Goal: Use online tool/utility: Utilize a website feature to perform a specific function

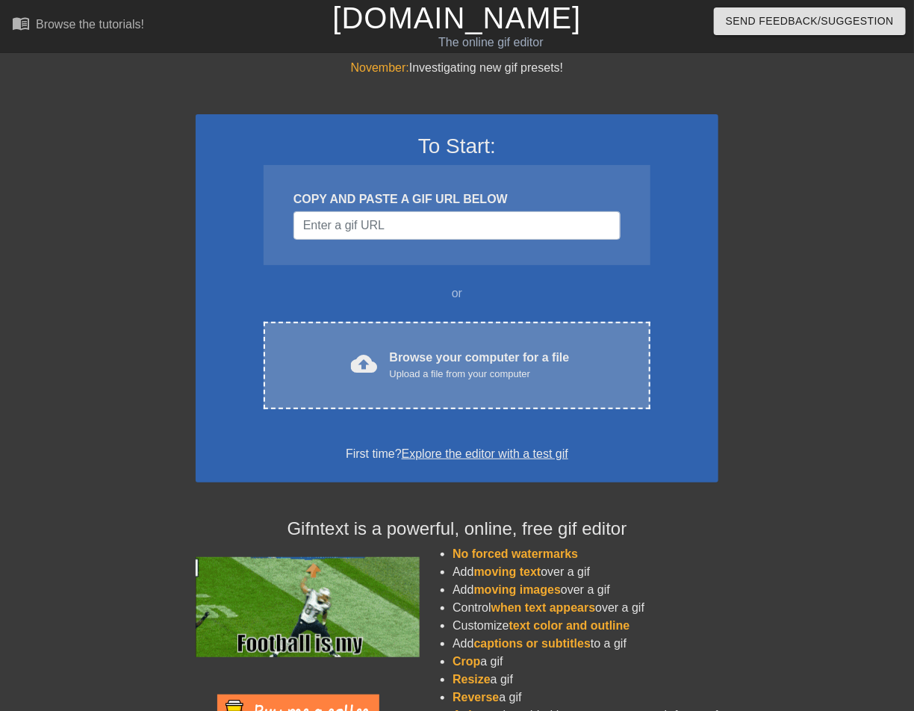
click at [499, 377] on div "Upload a file from your computer" at bounding box center [480, 374] width 180 height 15
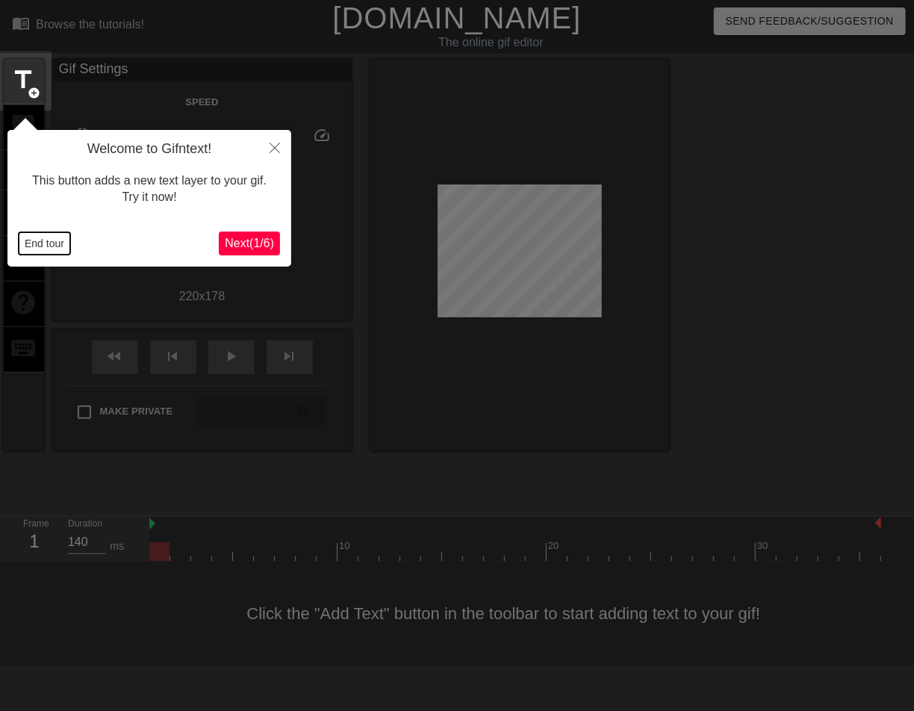
click at [53, 241] on button "End tour" at bounding box center [45, 243] width 52 height 22
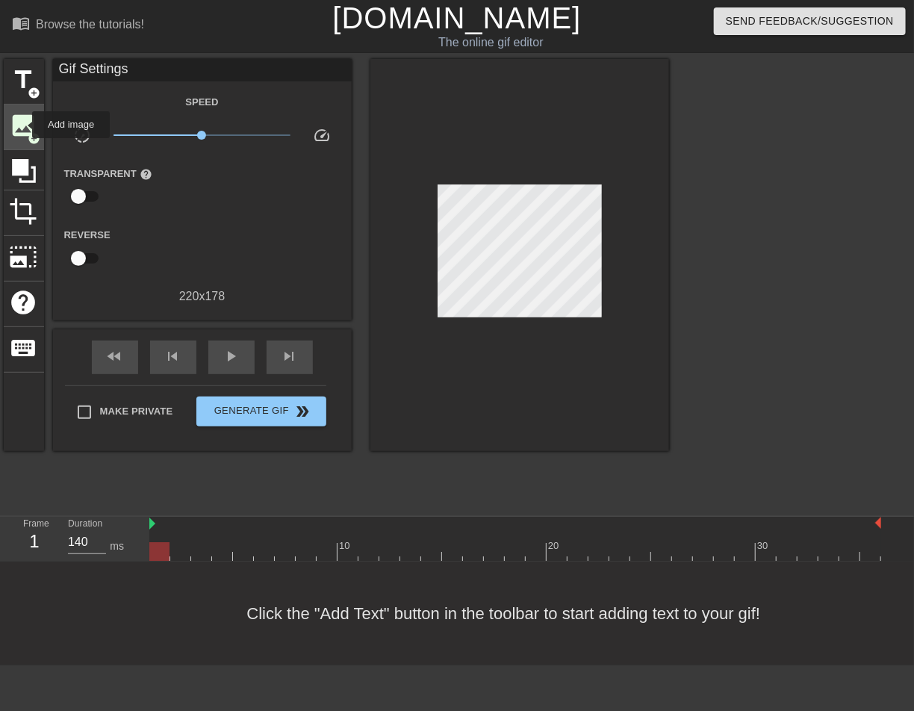
click at [22, 125] on span "image" at bounding box center [24, 125] width 28 height 28
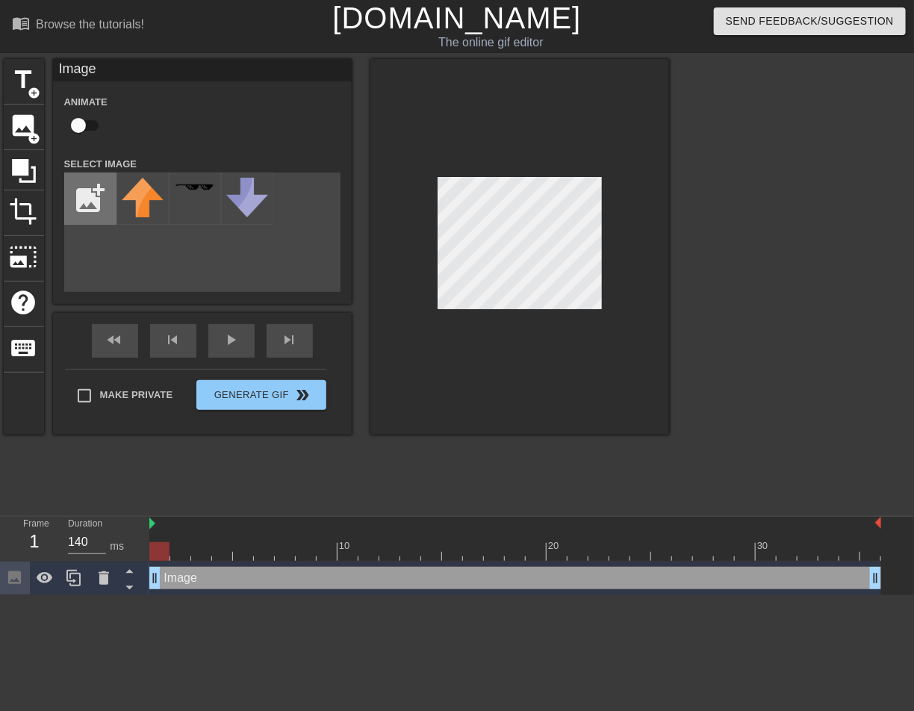
click at [84, 199] on input "file" at bounding box center [90, 198] width 51 height 51
type input "C:\fakepath\Screenshot [DATE] 4.59.39 AM.png"
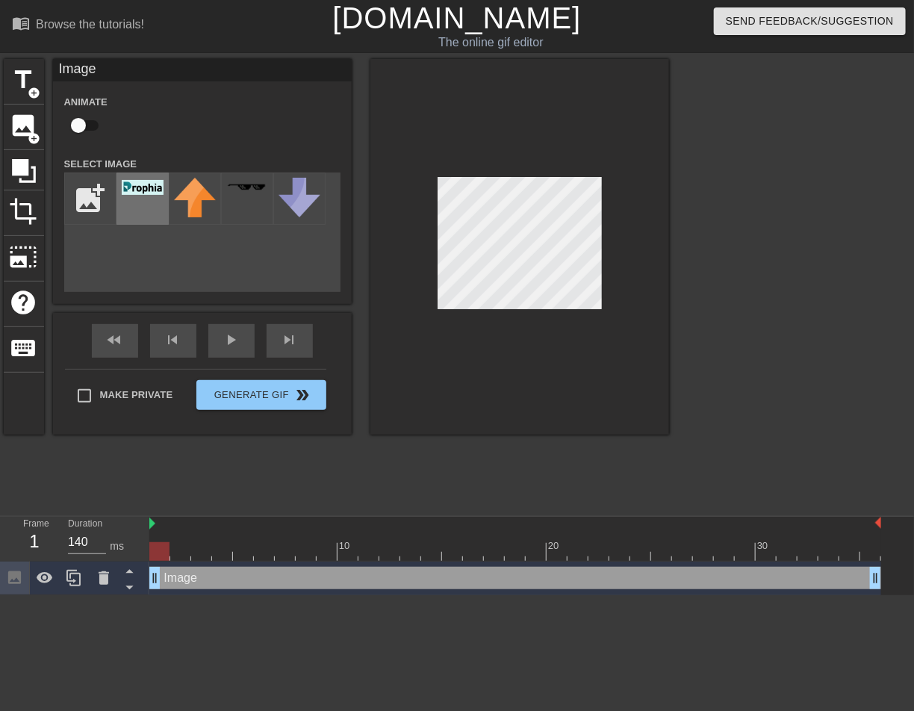
click at [157, 194] on img at bounding box center [143, 187] width 42 height 15
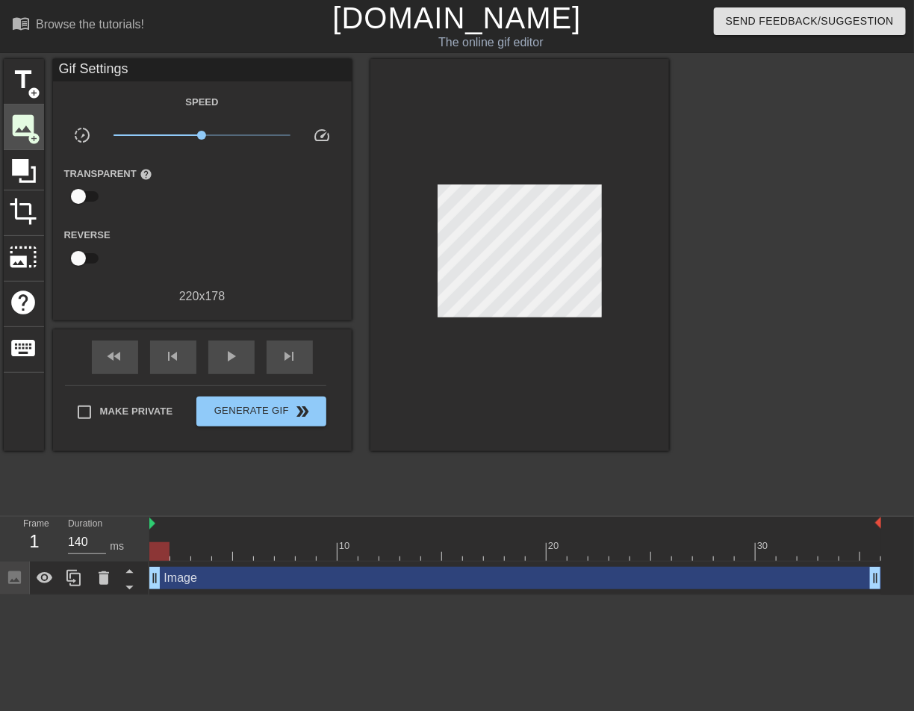
click at [32, 132] on span "add_circle" at bounding box center [34, 138] width 13 height 13
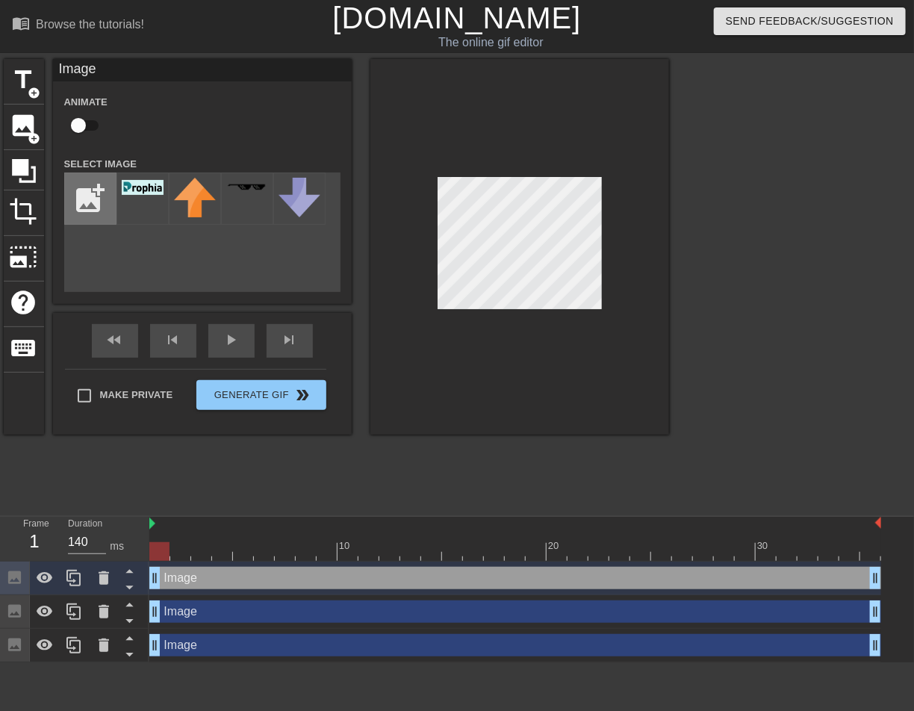
click at [105, 206] on input "file" at bounding box center [90, 198] width 51 height 51
type input "C:\fakepath\Common Room Logo for Media (1).jpg"
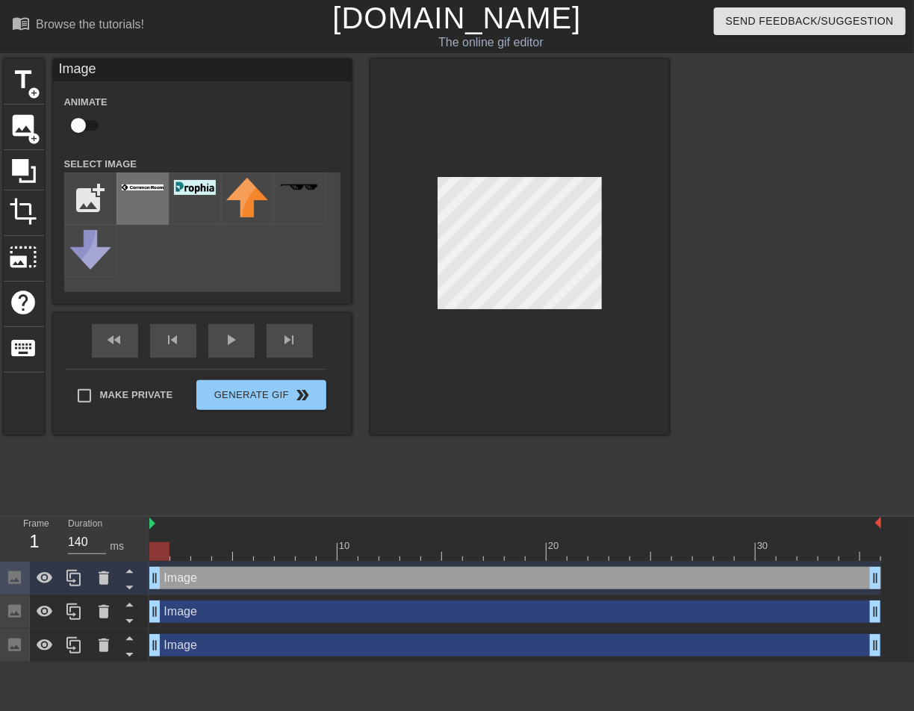
click at [157, 205] on div at bounding box center [143, 199] width 52 height 52
click at [402, 238] on div at bounding box center [520, 247] width 299 height 376
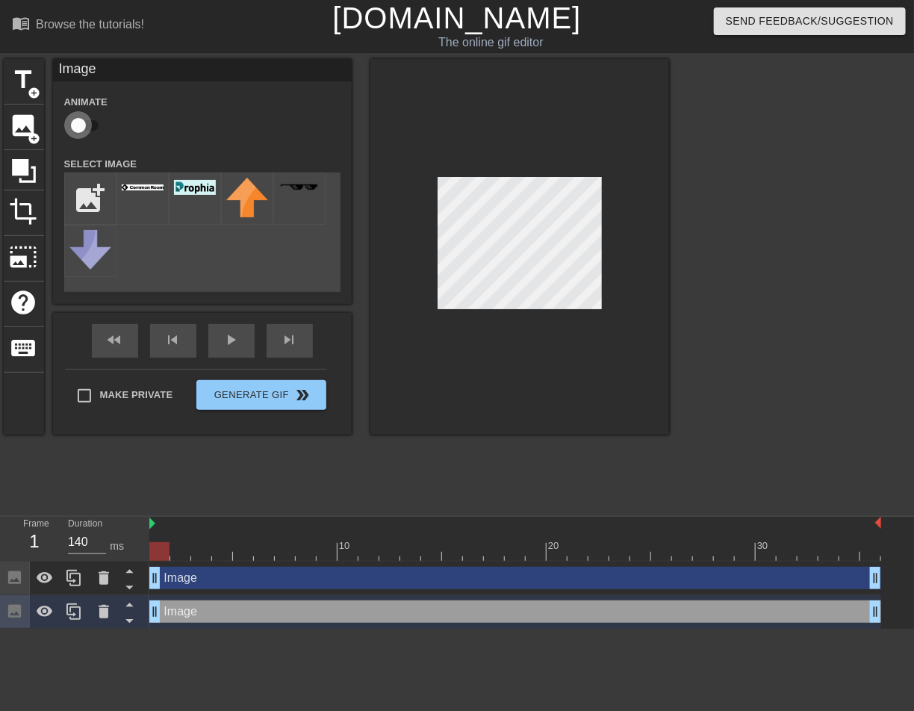
click at [88, 128] on input "checkbox" at bounding box center [78, 125] width 85 height 28
checkbox input "true"
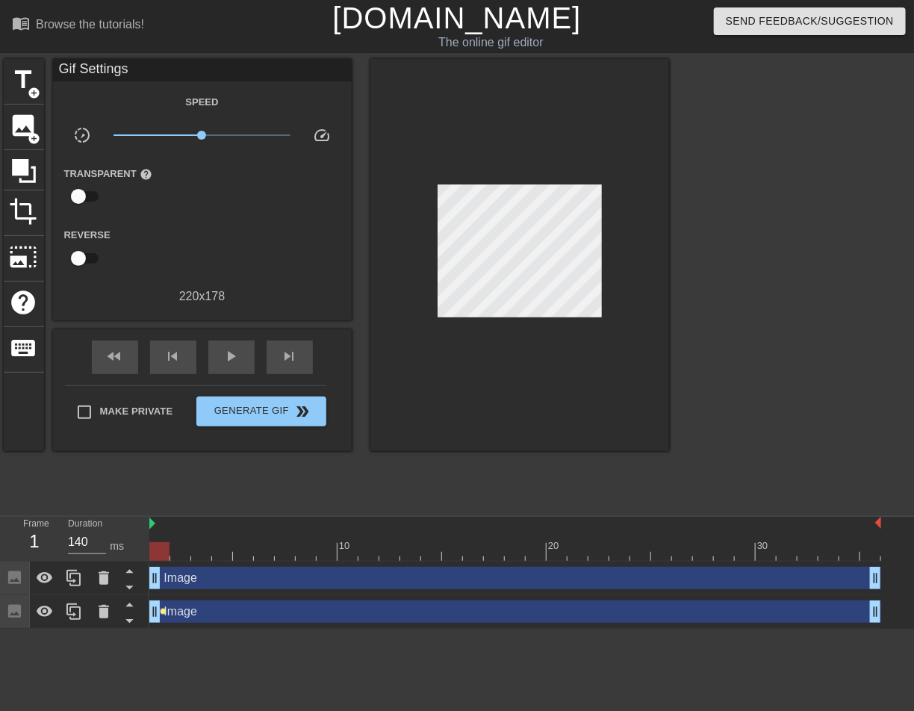
click at [165, 613] on span "lens" at bounding box center [163, 611] width 7 height 7
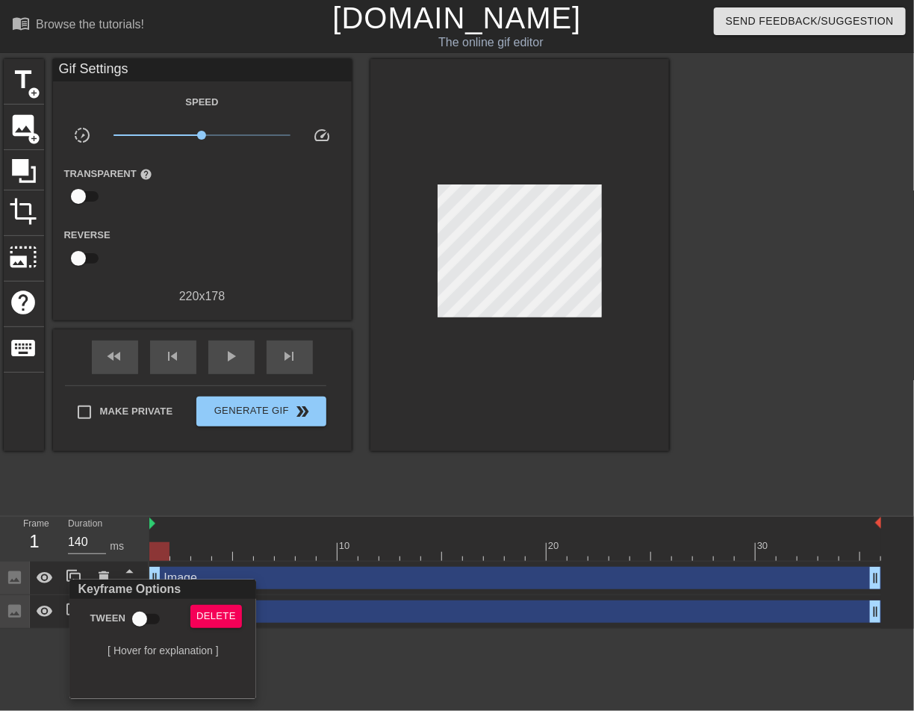
click at [175, 617] on div "Tween" at bounding box center [122, 622] width 113 height 34
click at [155, 618] on input "Tween" at bounding box center [139, 619] width 85 height 28
checkbox input "true"
click at [412, 494] on div at bounding box center [457, 355] width 914 height 711
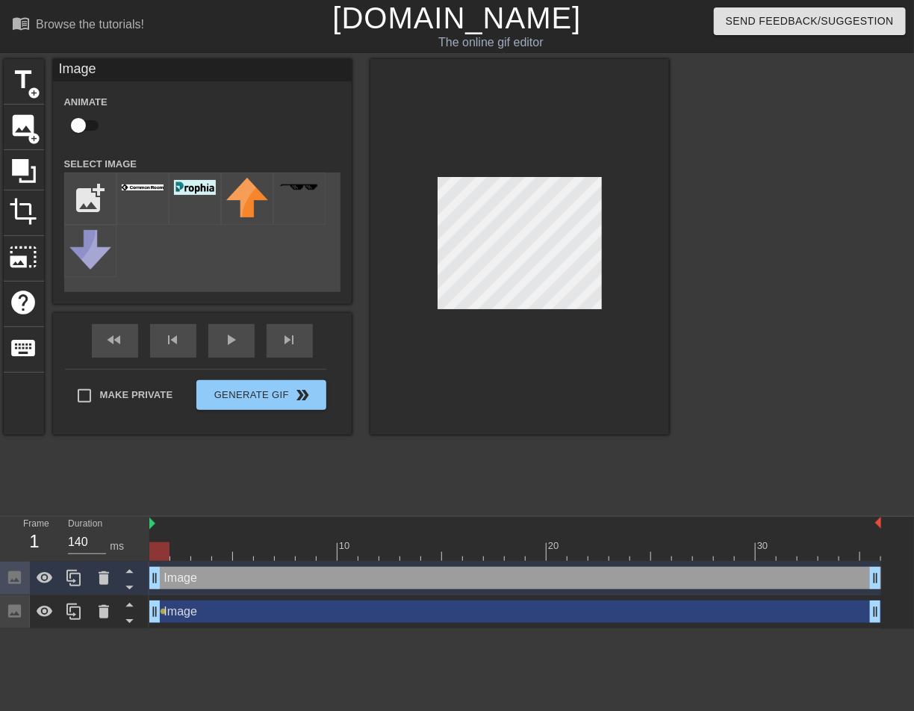
click at [91, 123] on input "checkbox" at bounding box center [78, 125] width 85 height 28
checkbox input "true"
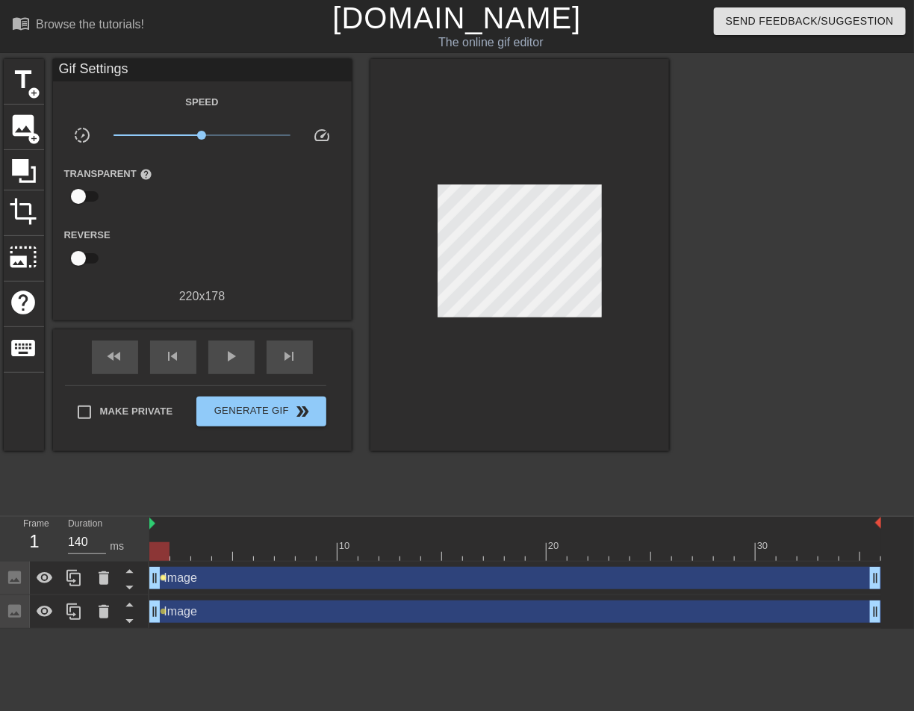
click at [164, 576] on span "lens" at bounding box center [163, 578] width 7 height 7
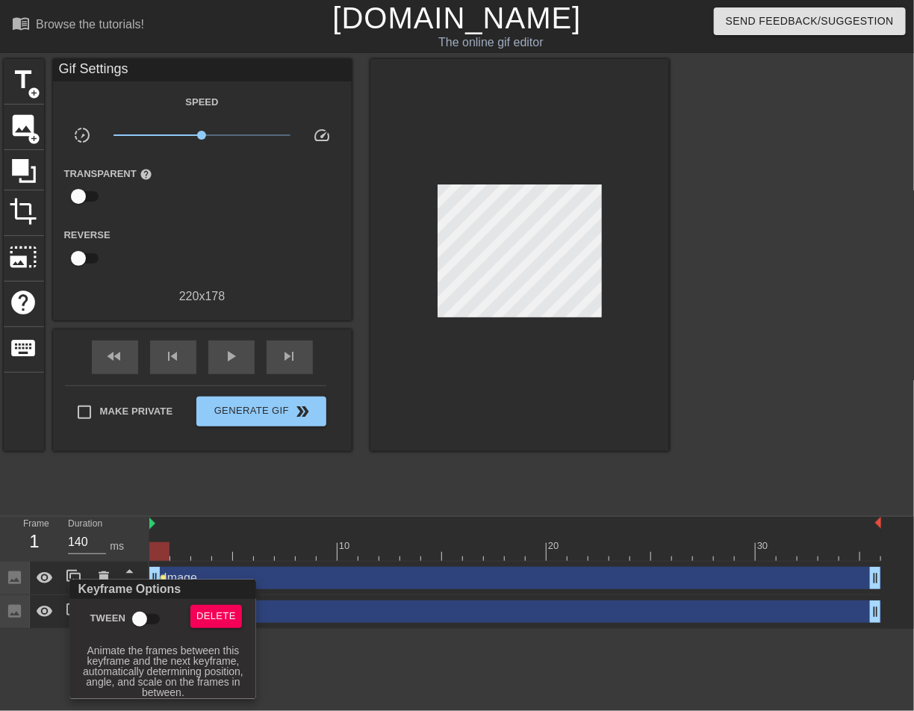
click at [155, 624] on input "Tween" at bounding box center [139, 619] width 85 height 28
checkbox input "true"
click at [329, 659] on div at bounding box center [457, 355] width 914 height 711
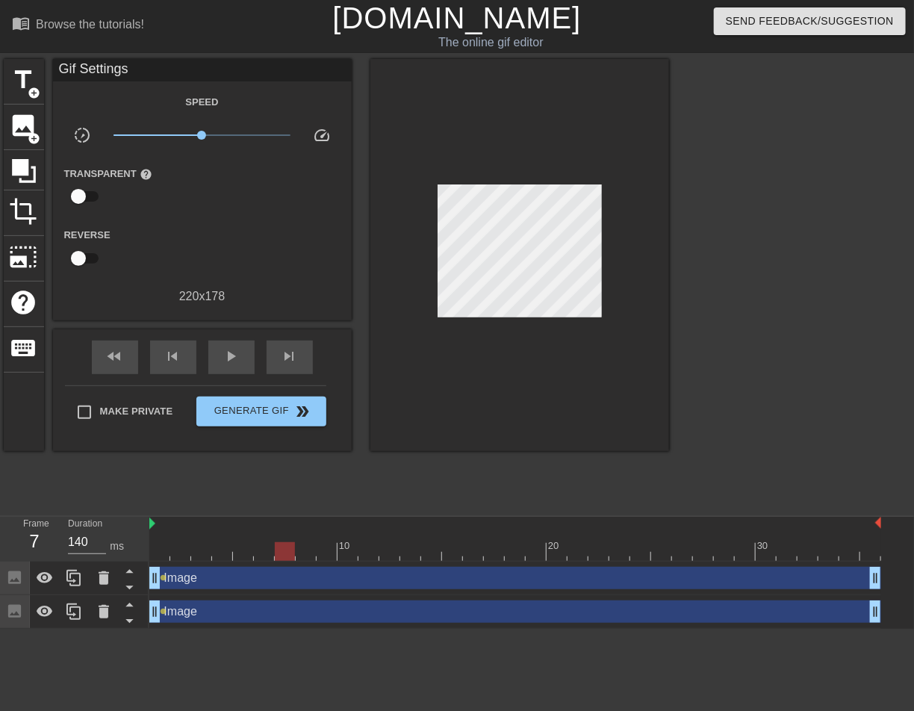
drag, startPoint x: 179, startPoint y: 550, endPoint x: 291, endPoint y: 555, distance: 112.2
click at [291, 555] on div at bounding box center [515, 551] width 732 height 19
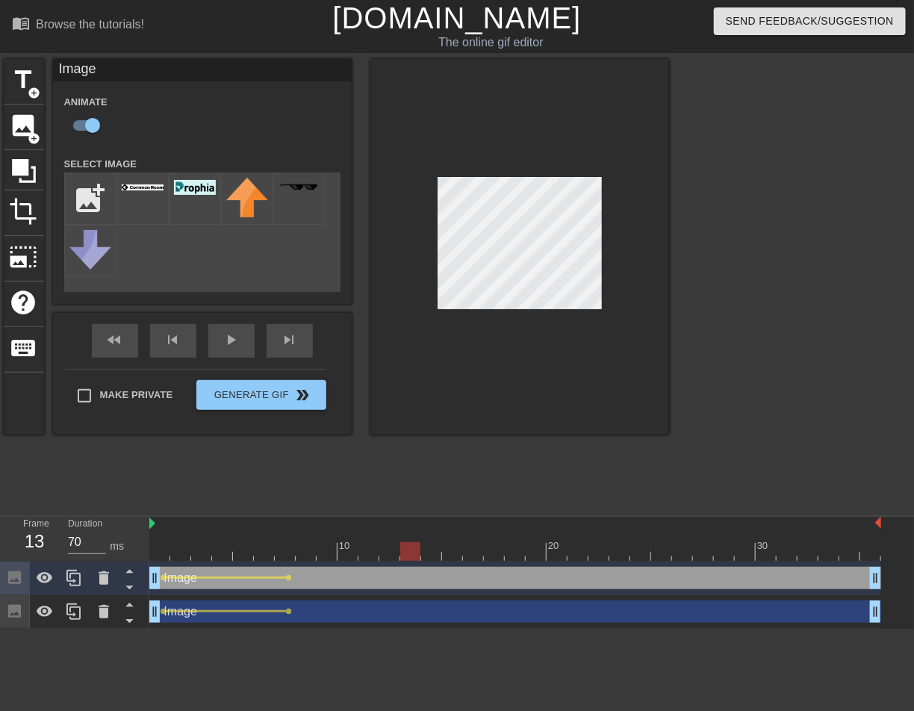
drag, startPoint x: 313, startPoint y: 553, endPoint x: 419, endPoint y: 552, distance: 106.1
click at [419, 552] on div at bounding box center [515, 551] width 732 height 19
drag, startPoint x: 430, startPoint y: 551, endPoint x: 453, endPoint y: 549, distance: 22.5
click at [452, 551] on div at bounding box center [515, 551] width 732 height 19
drag, startPoint x: 477, startPoint y: 551, endPoint x: 589, endPoint y: 548, distance: 112.1
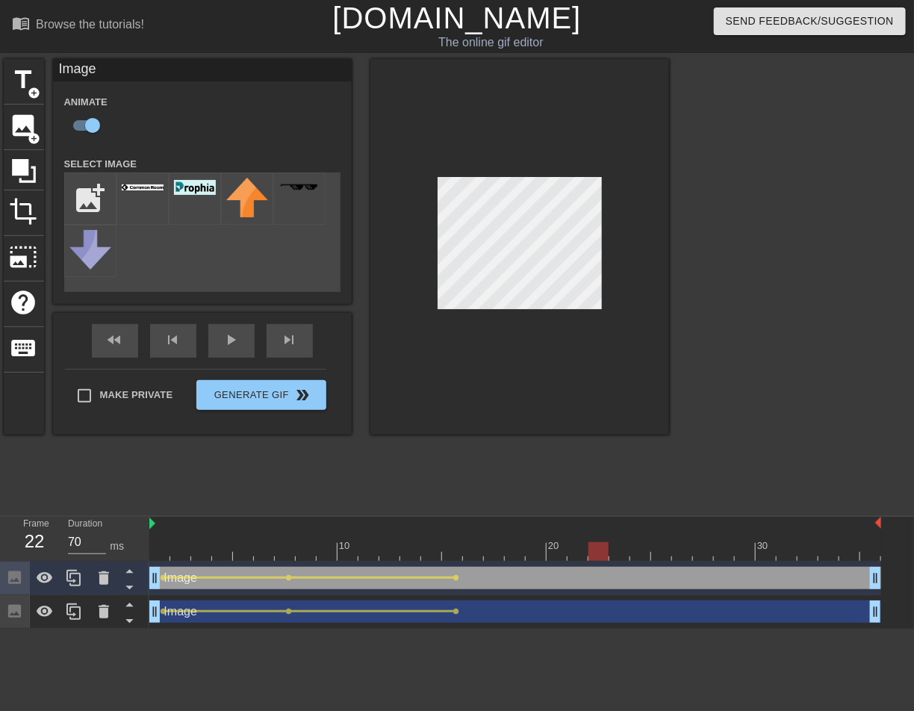
click at [589, 548] on div at bounding box center [515, 551] width 732 height 19
drag, startPoint x: 610, startPoint y: 560, endPoint x: 731, endPoint y: 576, distance: 122.1
click at [731, 576] on div "10 20 30 Image drag_handle drag_handle lens lens lens lens Image drag_handle dr…" at bounding box center [531, 573] width 765 height 112
drag, startPoint x: 743, startPoint y: 557, endPoint x: 869, endPoint y: 560, distance: 126.3
click at [869, 560] on div at bounding box center [515, 551] width 732 height 19
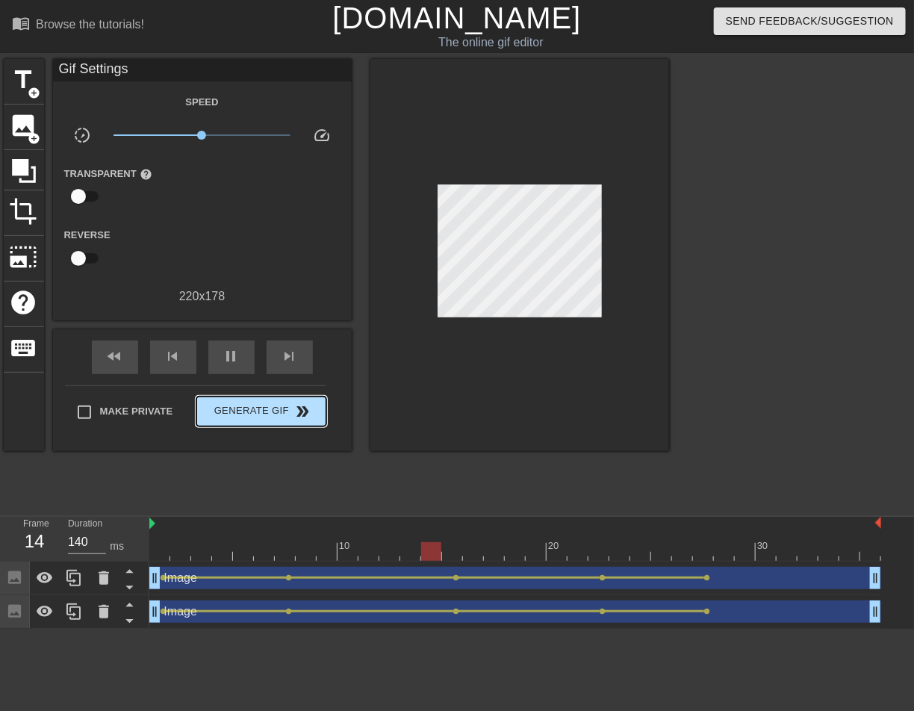
click at [281, 394] on div "Make Private Generate Gif double_arrow" at bounding box center [195, 415] width 261 height 59
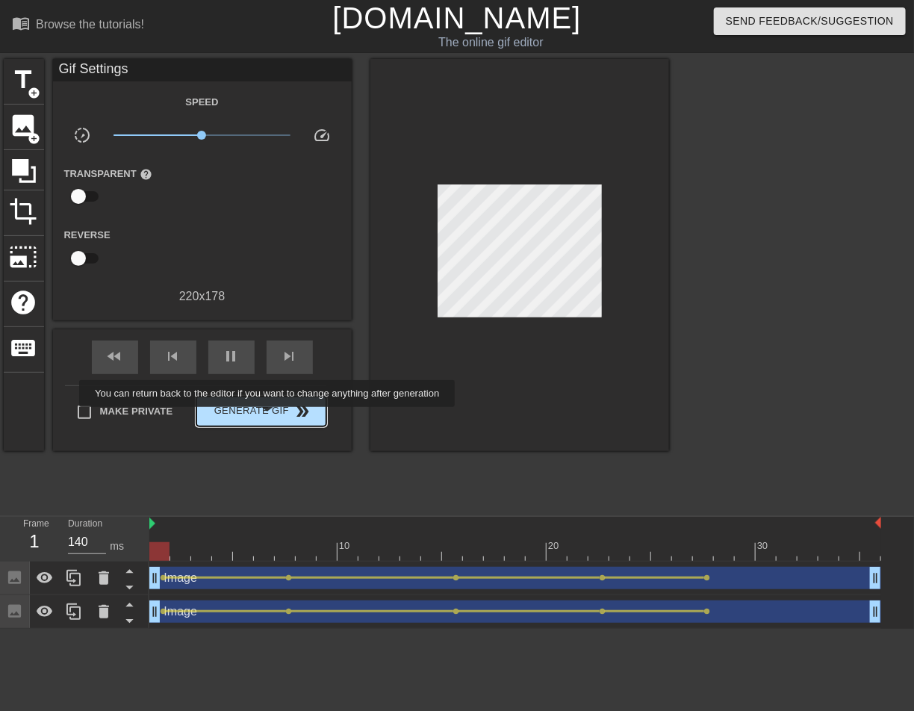
type input "70"
click at [277, 418] on span "Generate Gif double_arrow" at bounding box center [260, 412] width 117 height 18
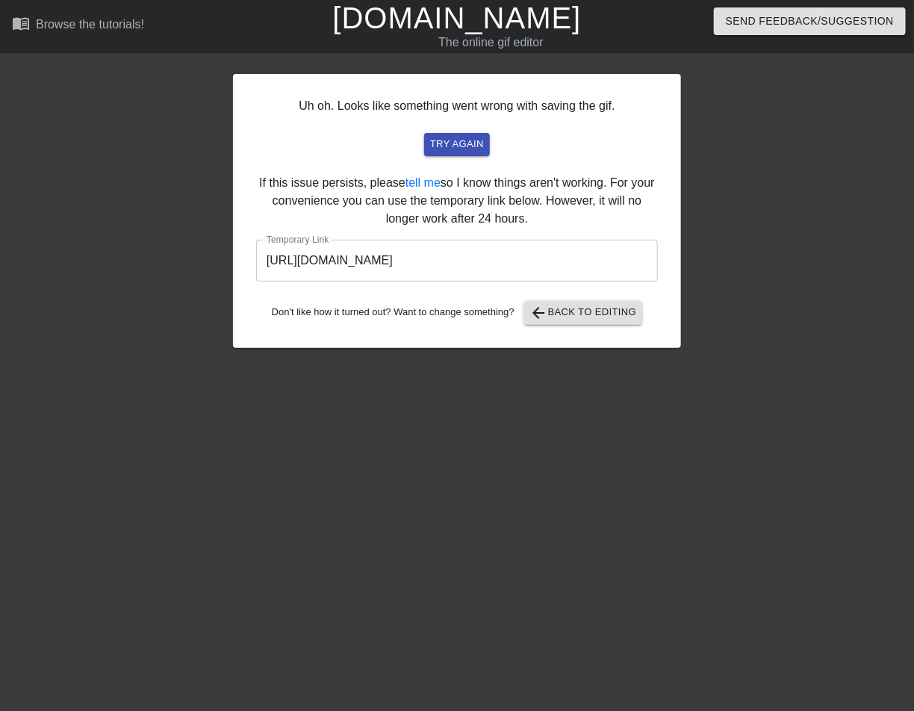
click at [551, 263] on input "[URL][DOMAIN_NAME]" at bounding box center [457, 261] width 402 height 42
